Goal: Information Seeking & Learning: Find specific page/section

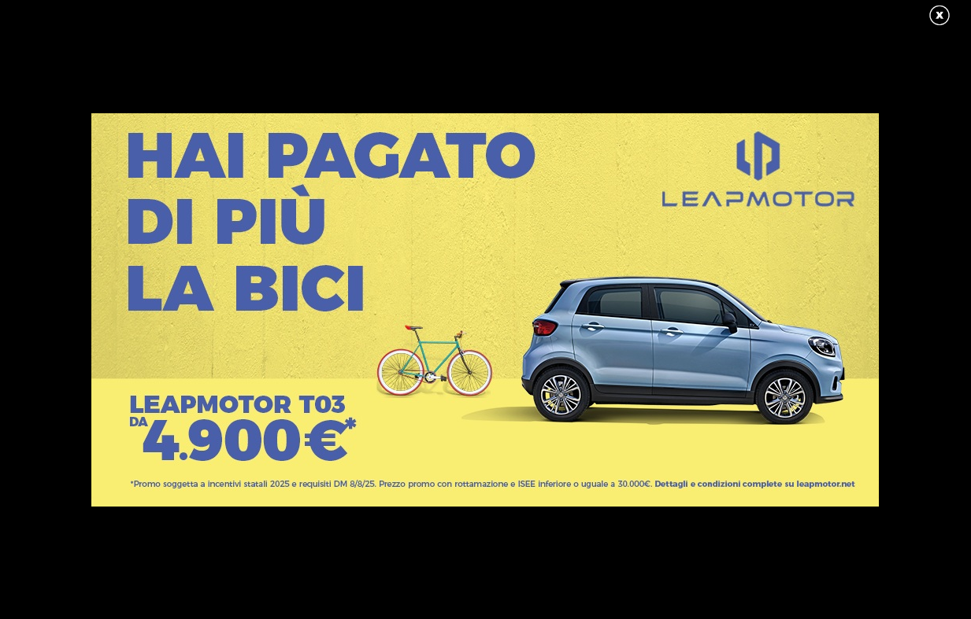
click at [938, 18] on link at bounding box center [946, 16] width 39 height 24
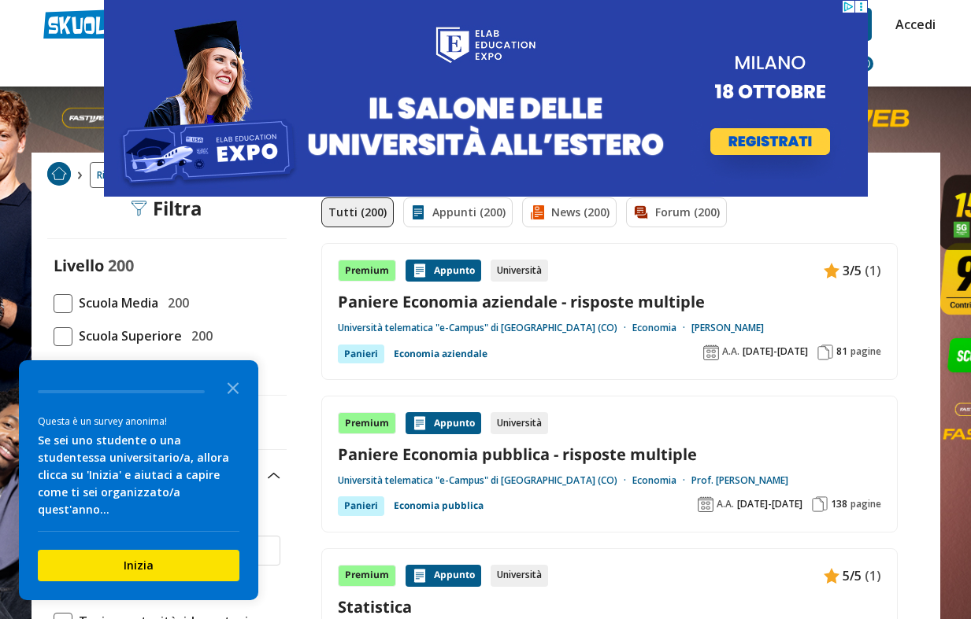
scroll to position [14, 0]
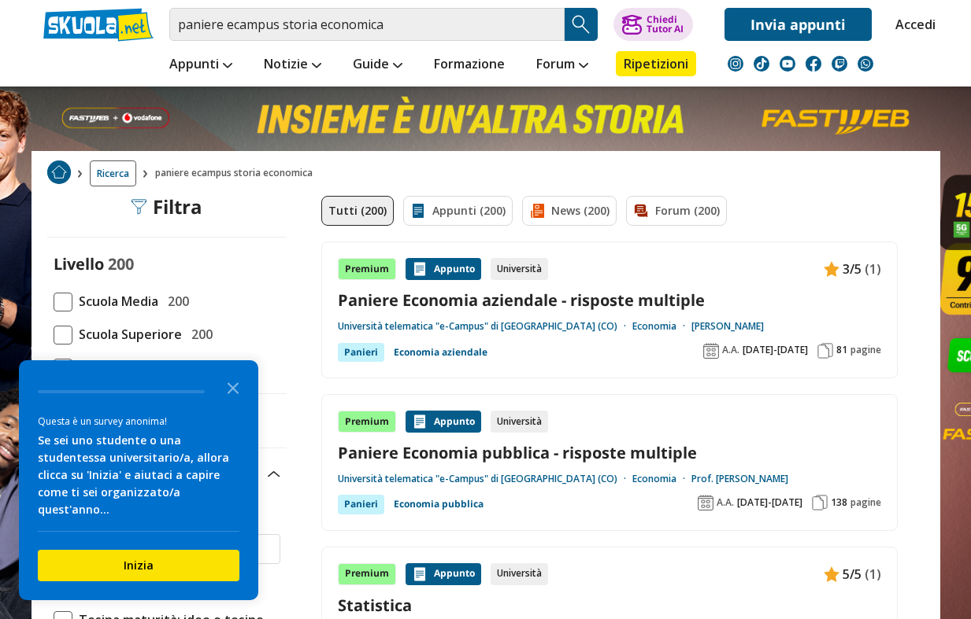
click at [472, 303] on link "Paniere Economia aziendale - risposte multiple" at bounding box center [609, 300] width 543 height 21
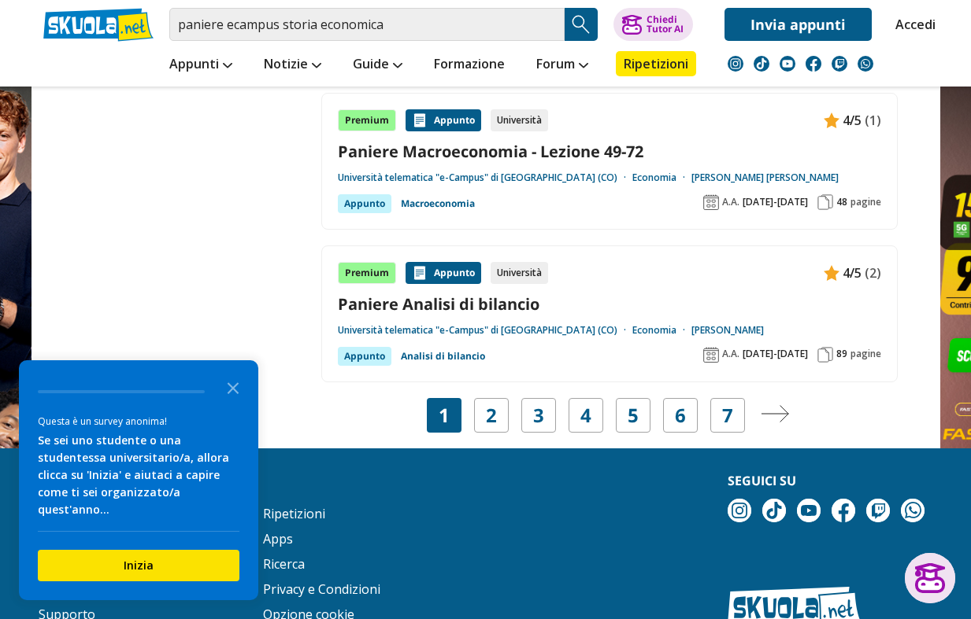
scroll to position [2909, 0]
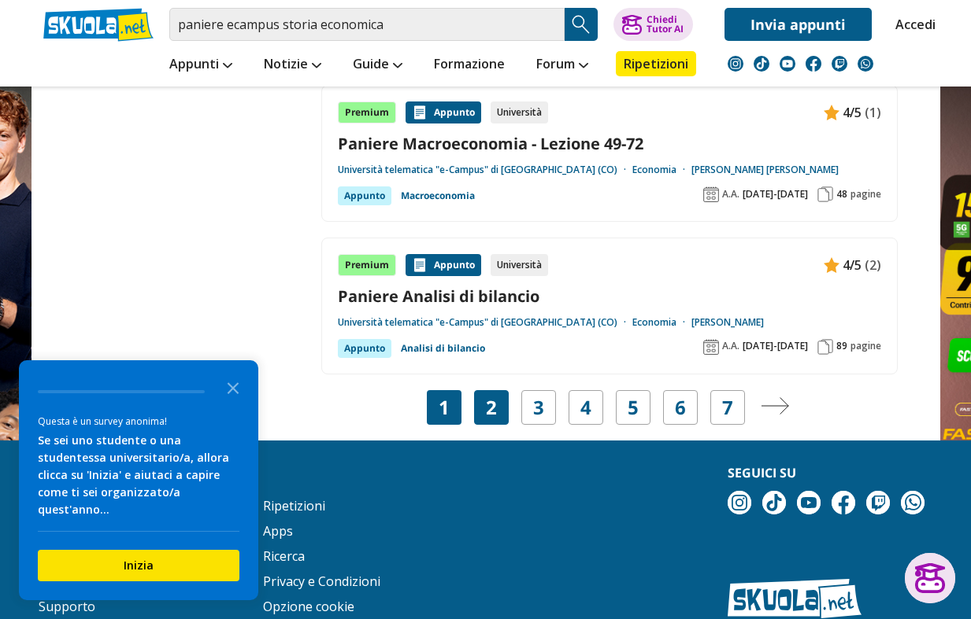
click at [500, 402] on div "2" at bounding box center [491, 407] width 35 height 35
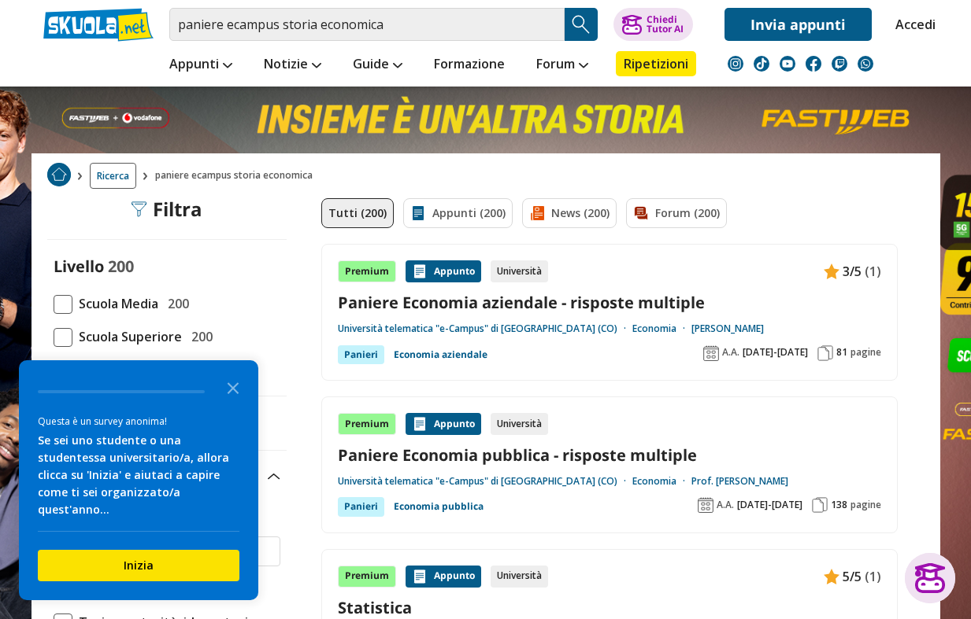
scroll to position [0, 0]
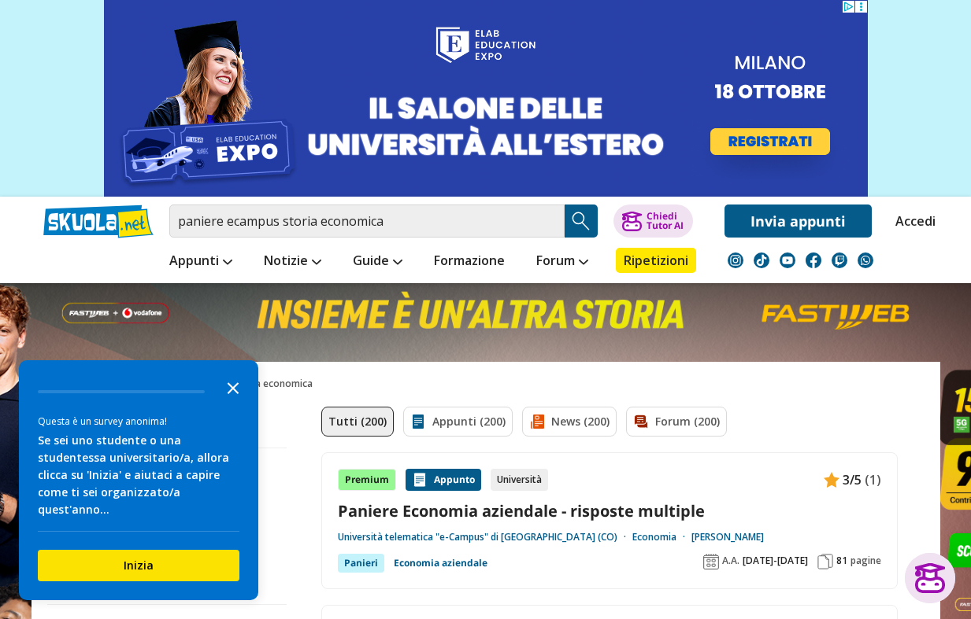
click at [231, 403] on icon "Close the survey" at bounding box center [232, 387] width 31 height 31
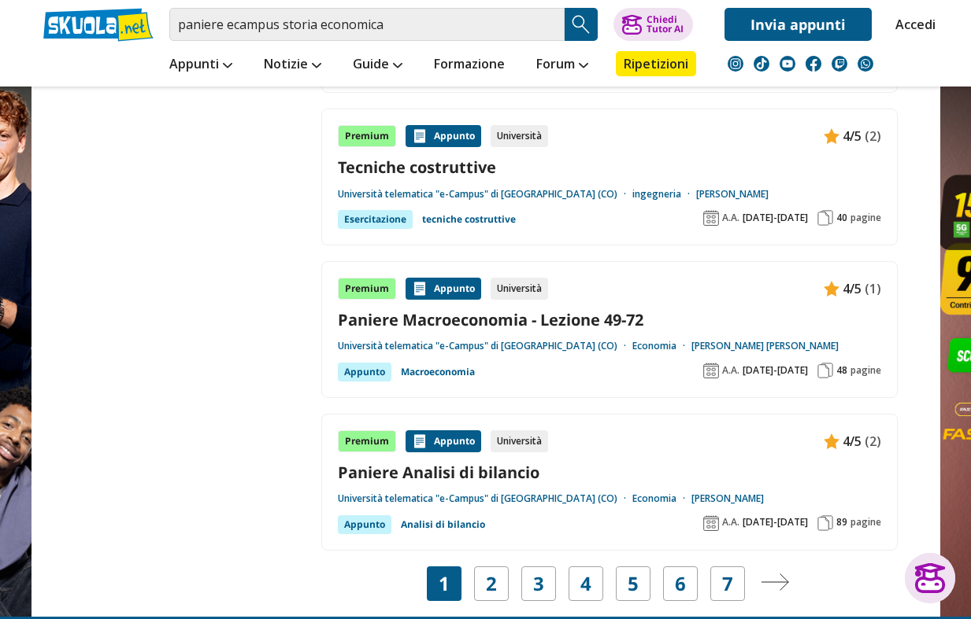
scroll to position [3236, 0]
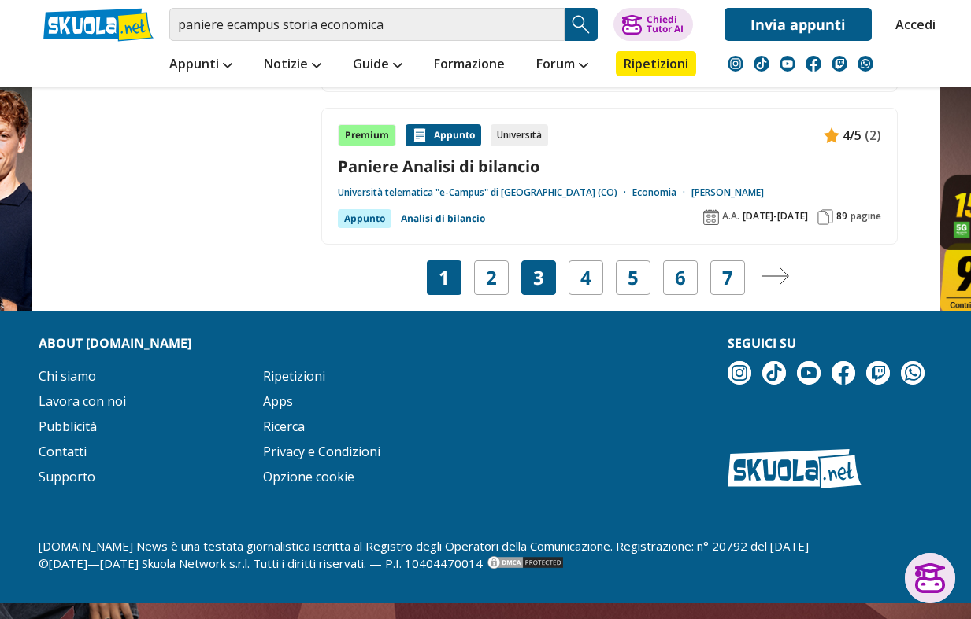
click at [541, 283] on link "3" at bounding box center [538, 278] width 11 height 22
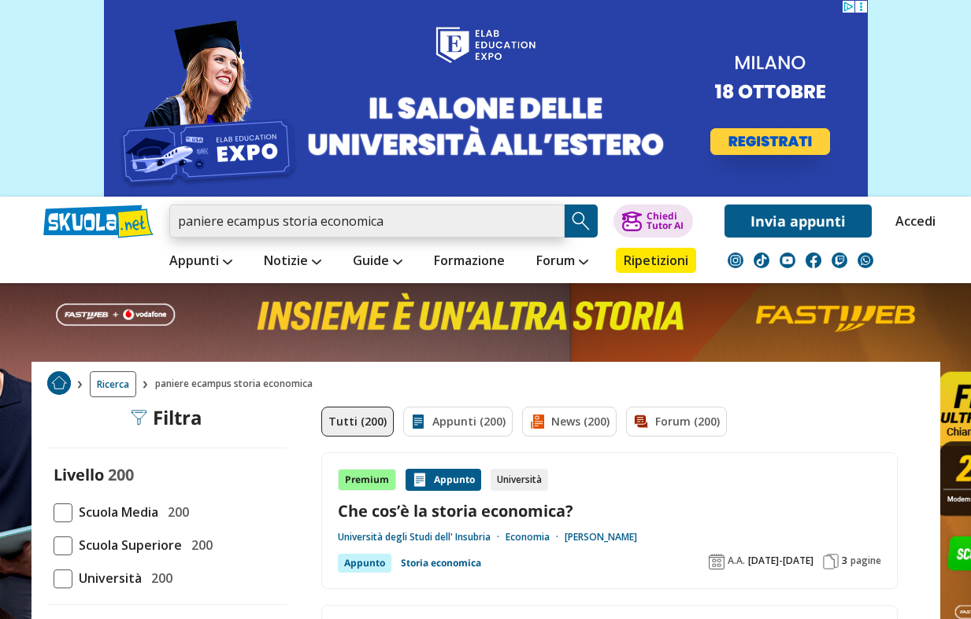
click at [409, 220] on input "paniere ecampus storia economica" at bounding box center [366, 221] width 395 height 33
click at [409, 221] on input "paniere ecampus storia economica" at bounding box center [366, 221] width 395 height 33
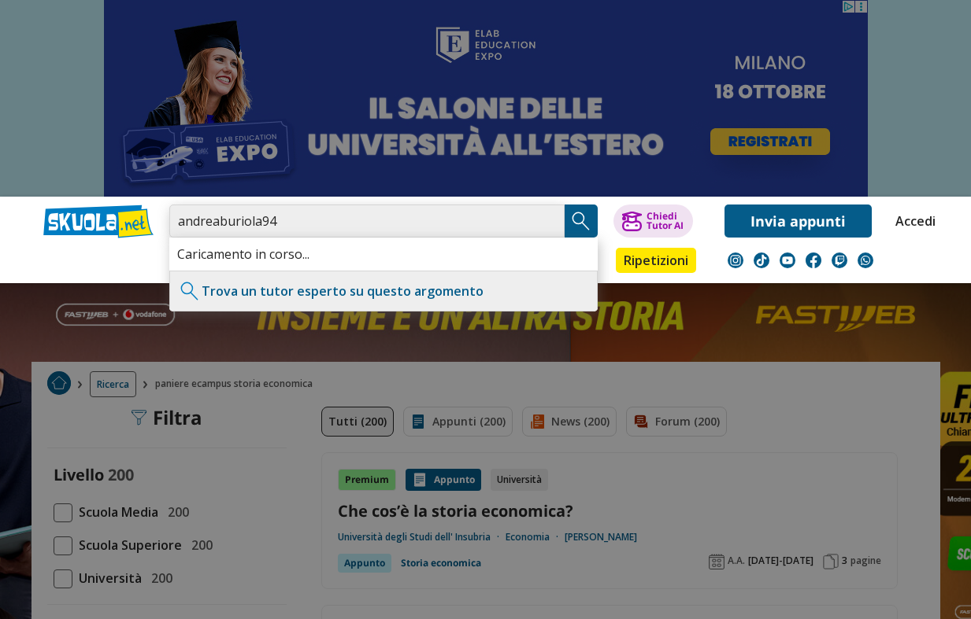
type input "andreaburiola94"
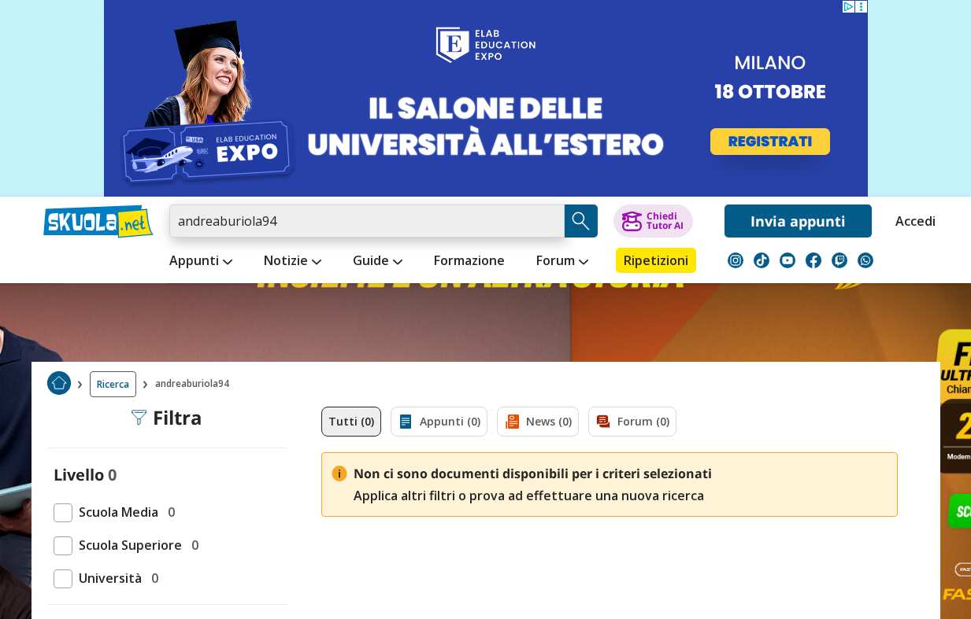
click at [338, 224] on input "andreaburiola94" at bounding box center [366, 221] width 395 height 33
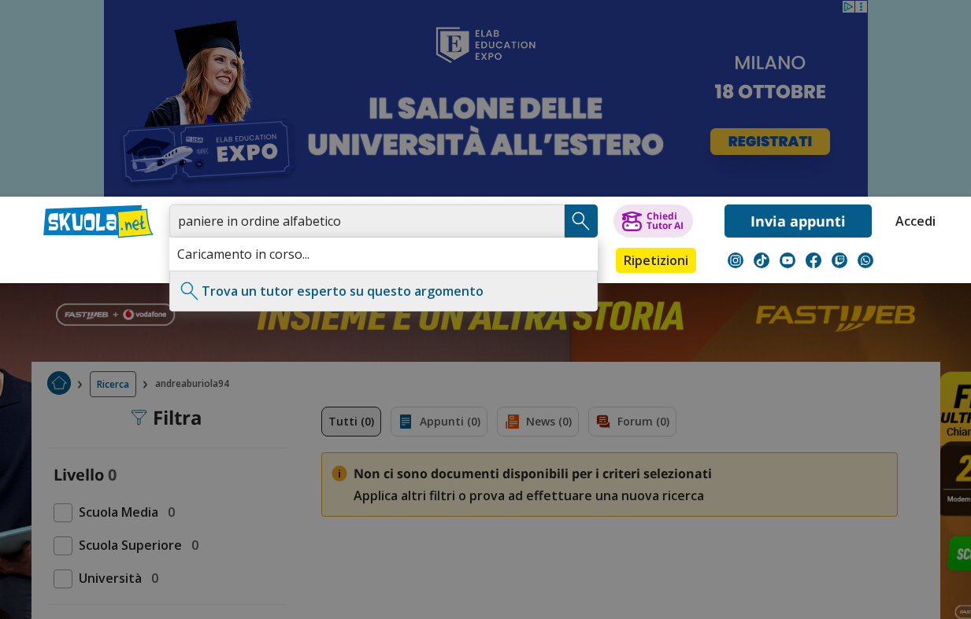
type input "paniere in ordine alfabetico"
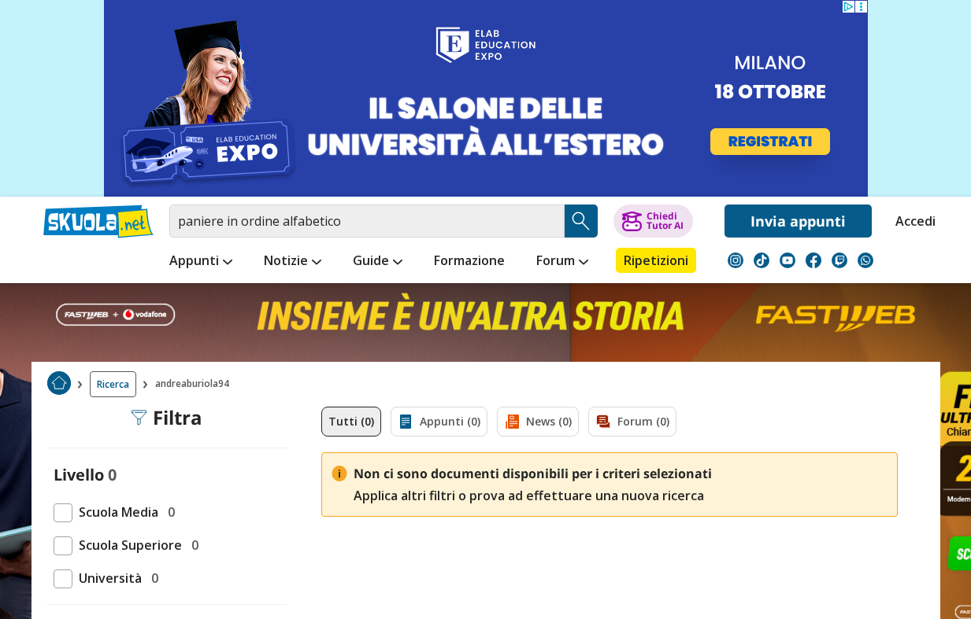
click at [585, 224] on img "Search Button" at bounding box center [581, 221] width 24 height 24
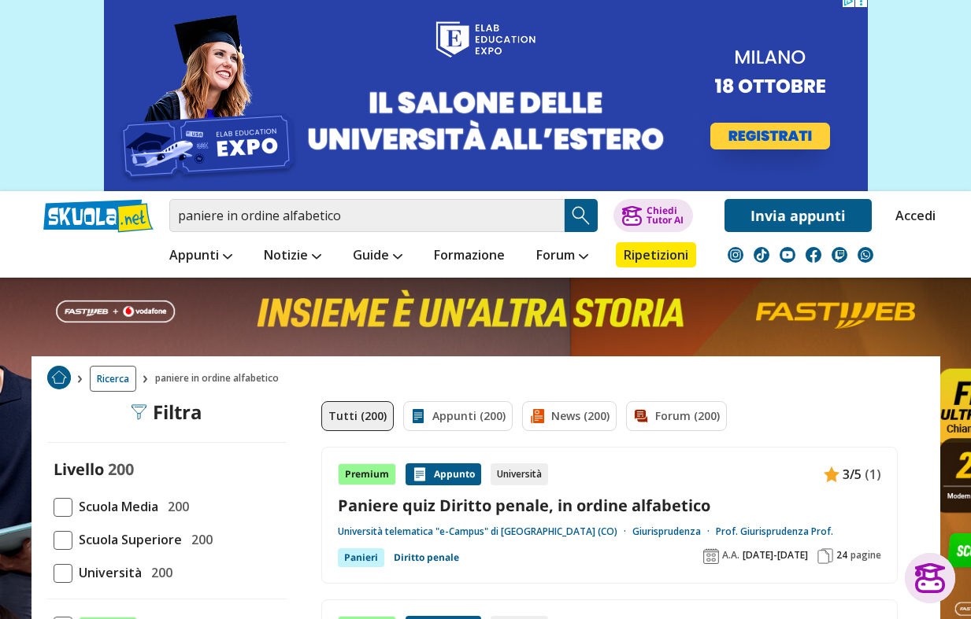
scroll to position [3, 0]
